Goal: Task Accomplishment & Management: Use online tool/utility

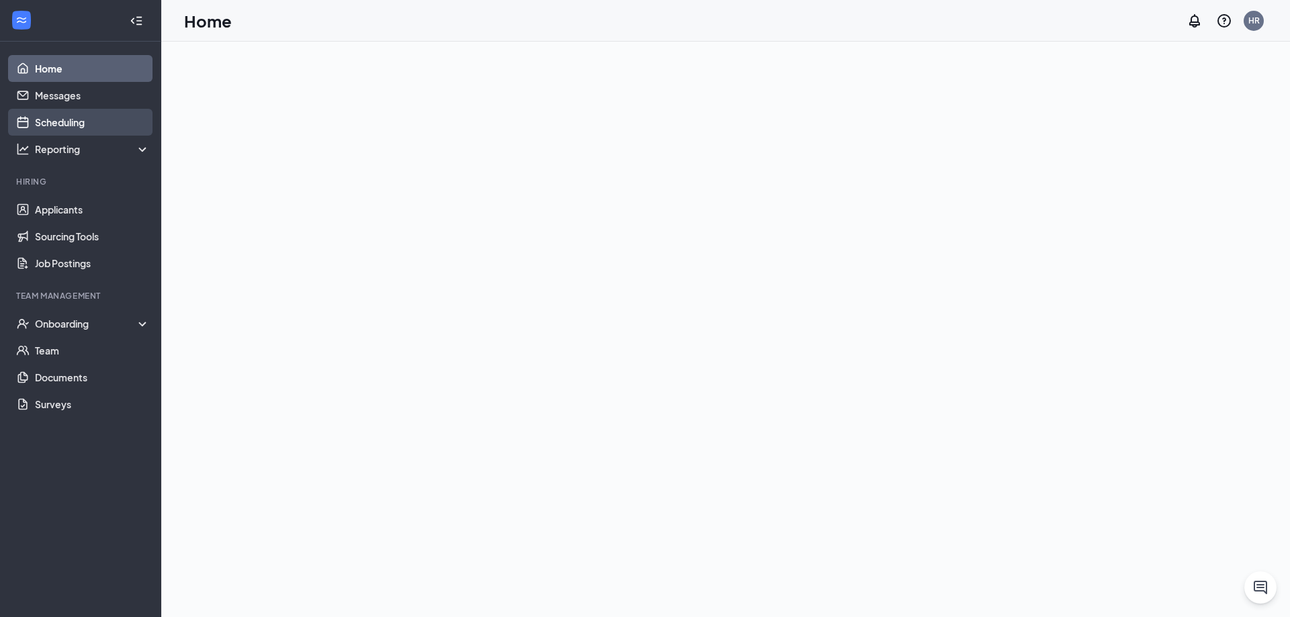
click at [73, 121] on link "Scheduling" at bounding box center [92, 122] width 115 height 27
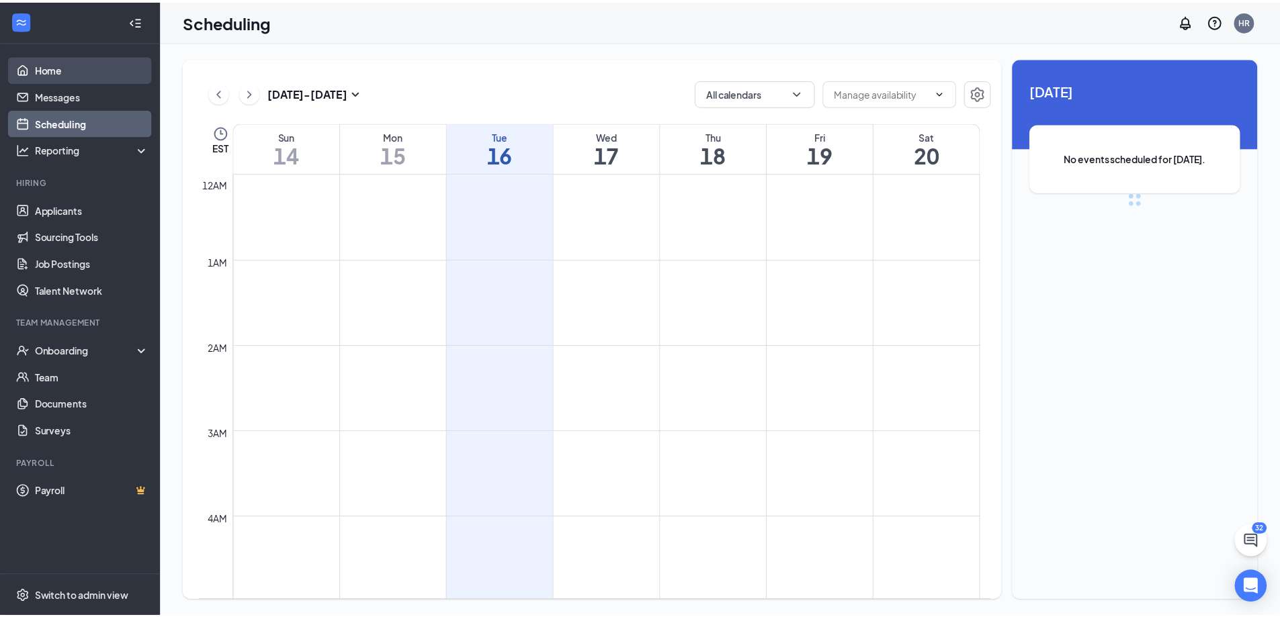
scroll to position [660, 0]
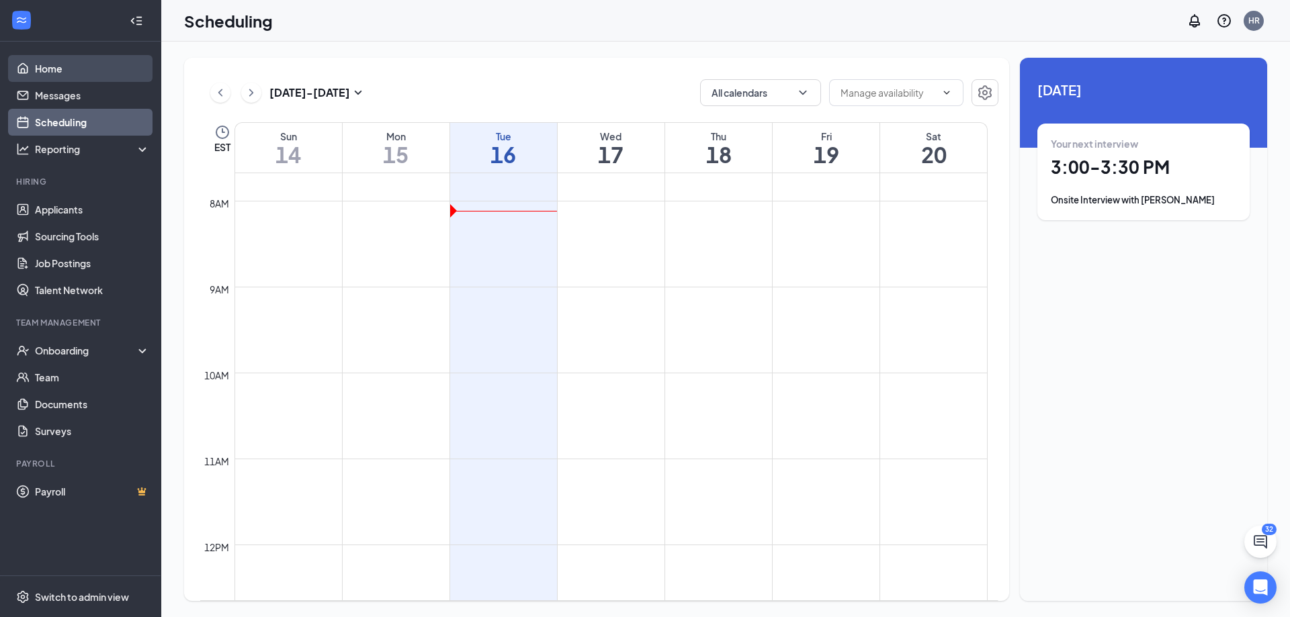
click at [75, 68] on link "Home" at bounding box center [92, 68] width 115 height 27
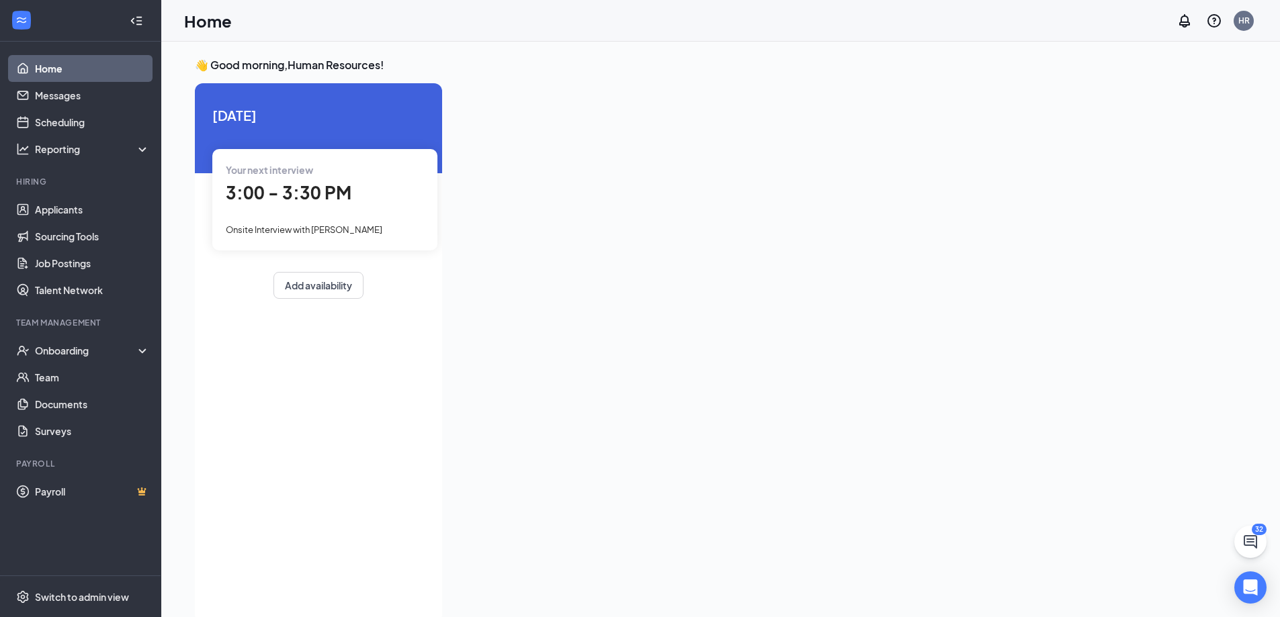
click at [318, 195] on span "3:00 - 3:30 PM" at bounding box center [289, 192] width 126 height 22
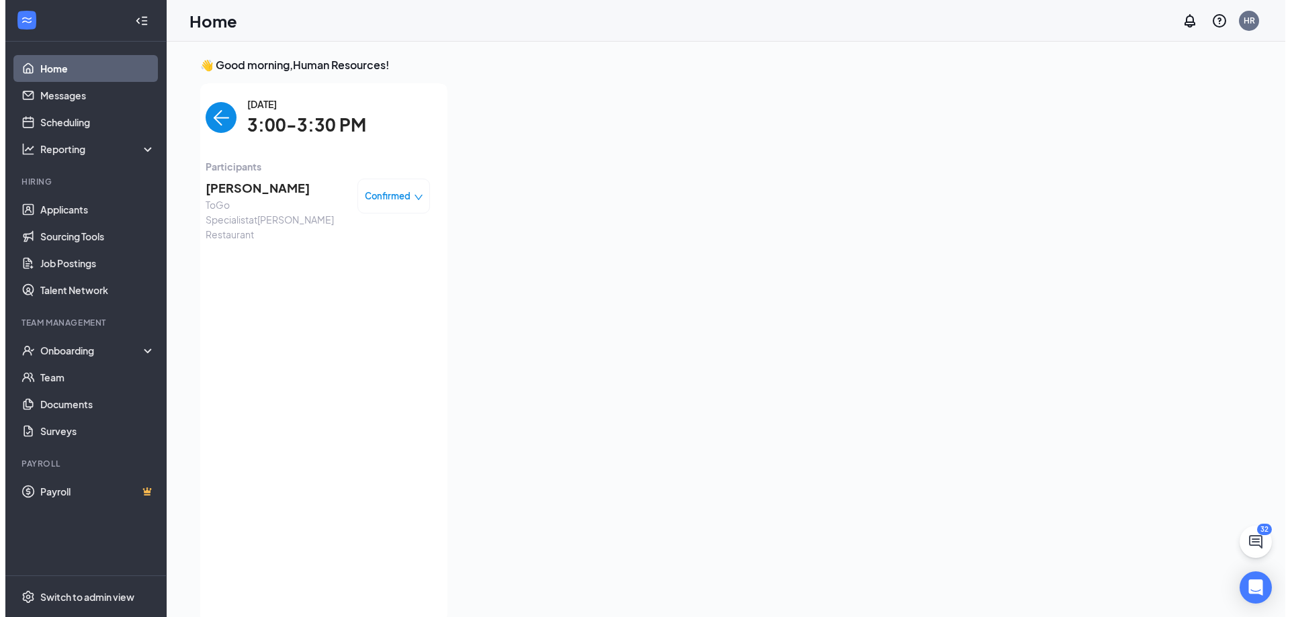
scroll to position [5, 0]
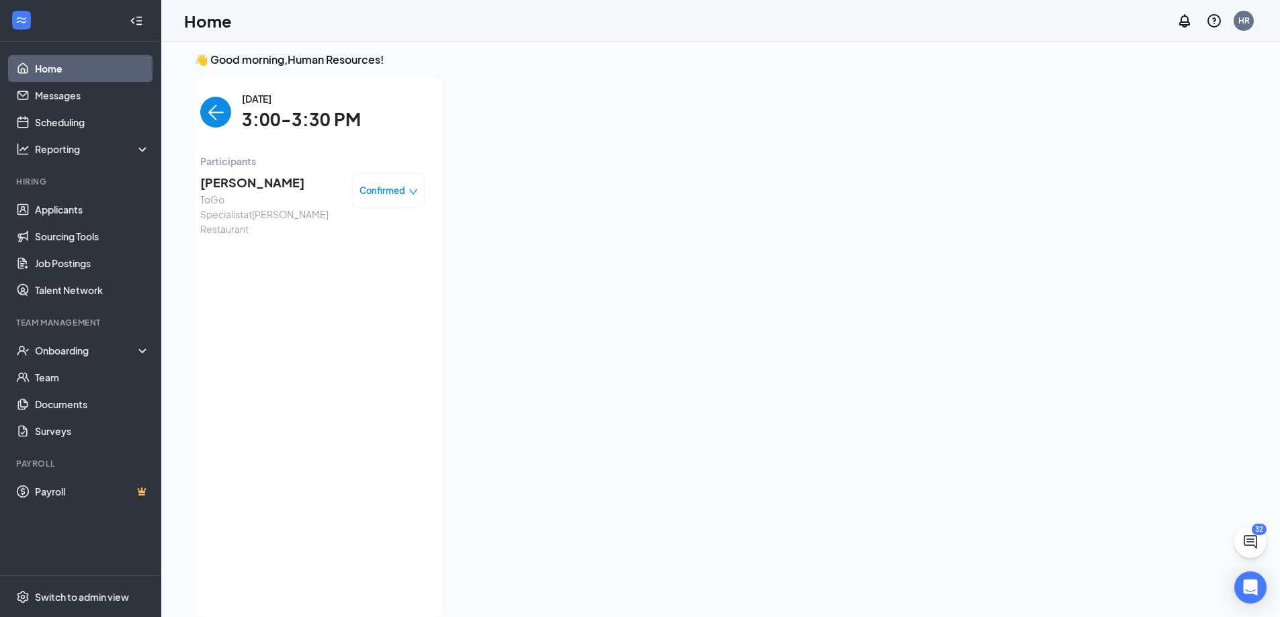
click at [279, 190] on span "[PERSON_NAME]" at bounding box center [270, 182] width 141 height 19
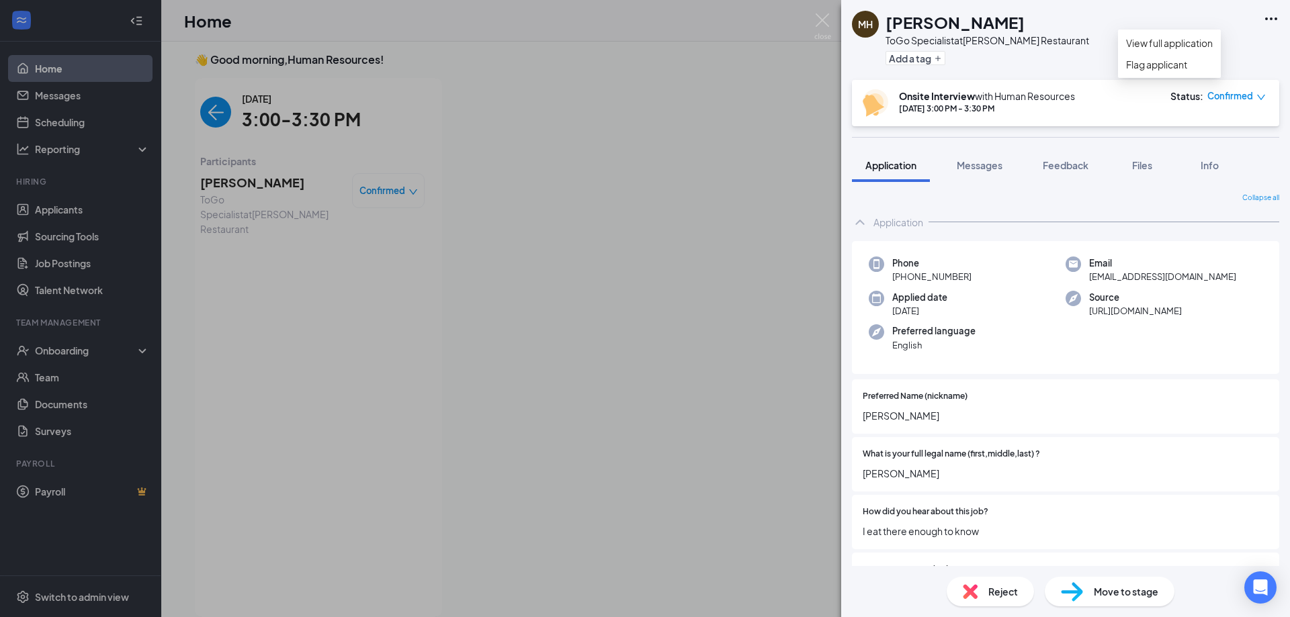
click at [1276, 17] on icon "Ellipses" at bounding box center [1271, 19] width 16 height 16
click at [1144, 50] on link "View full application" at bounding box center [1169, 43] width 87 height 15
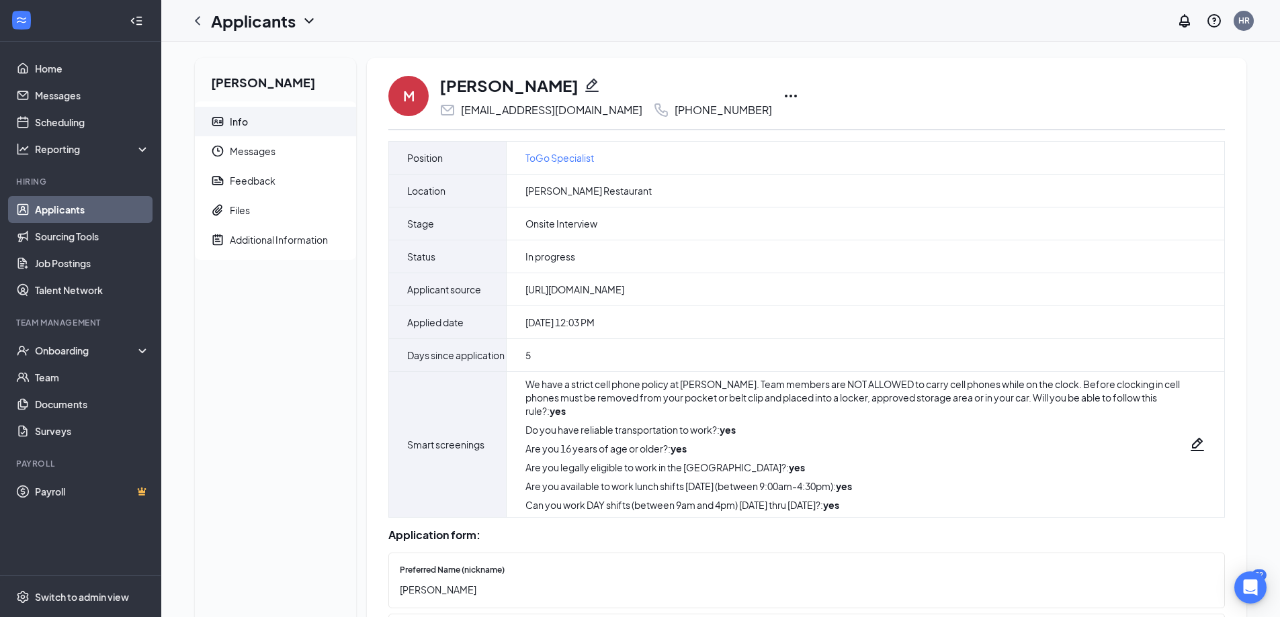
click at [783, 95] on icon "Ellipses" at bounding box center [791, 96] width 16 height 16
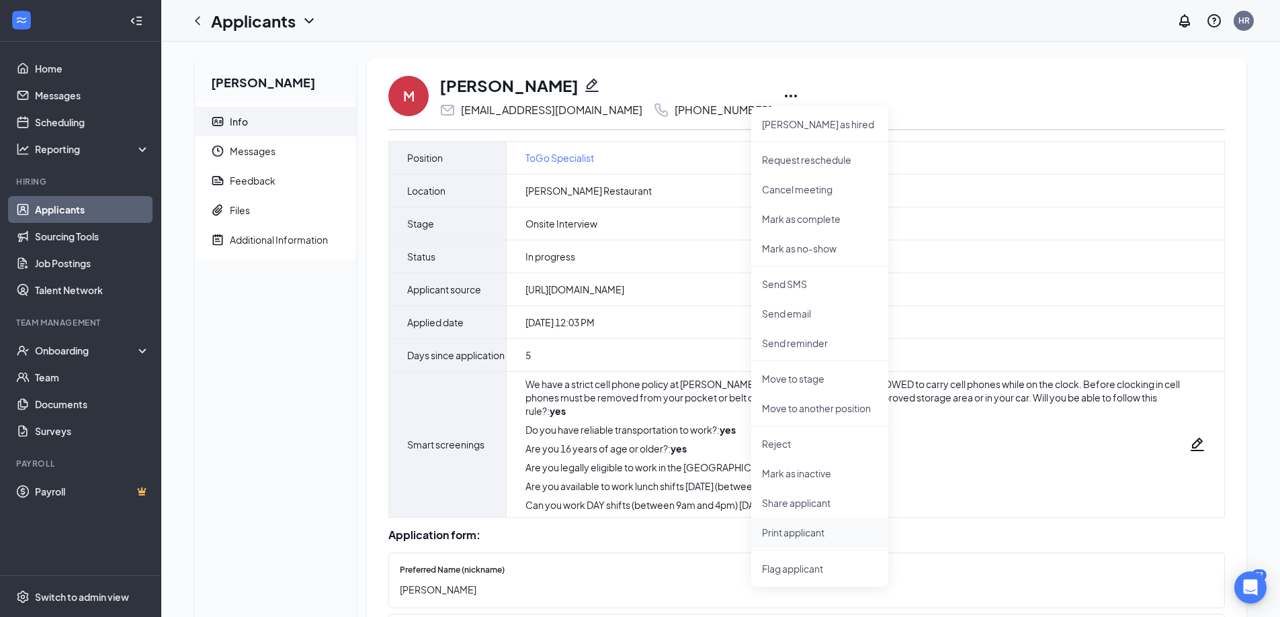
click at [818, 527] on p "Print applicant" at bounding box center [820, 532] width 116 height 13
